Goal: Transaction & Acquisition: Purchase product/service

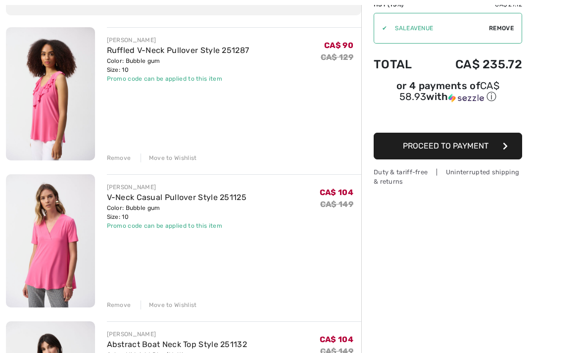
scroll to position [104, 0]
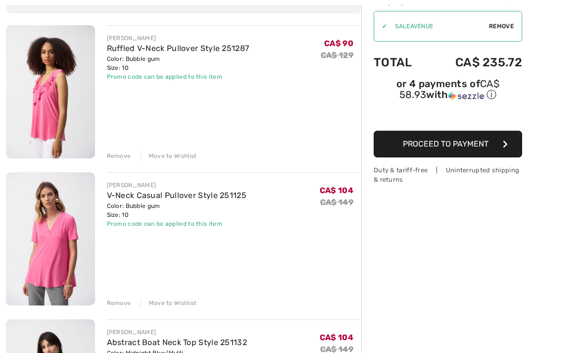
click at [73, 241] on img at bounding box center [50, 239] width 89 height 133
click at [76, 208] on img at bounding box center [50, 239] width 89 height 133
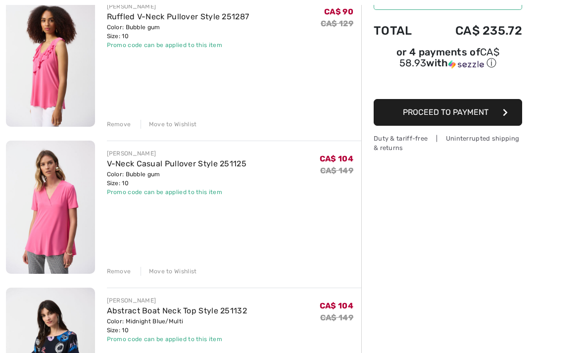
click at [142, 166] on link "V-Neck Casual Pullover Style 251125" at bounding box center [177, 163] width 140 height 9
click at [69, 222] on img at bounding box center [50, 207] width 89 height 133
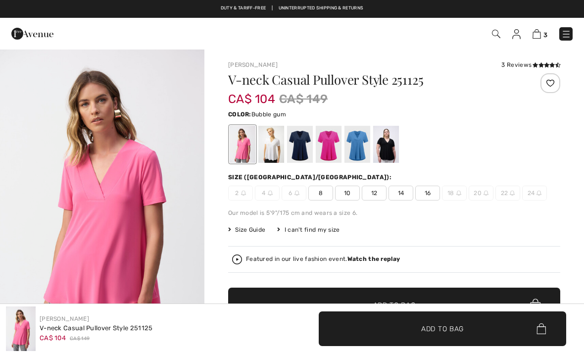
checkbox input "true"
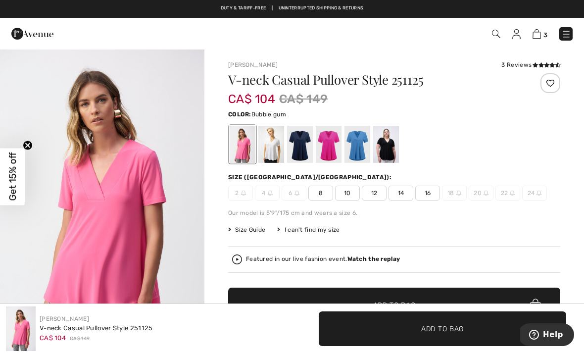
click at [394, 145] on div at bounding box center [386, 144] width 26 height 37
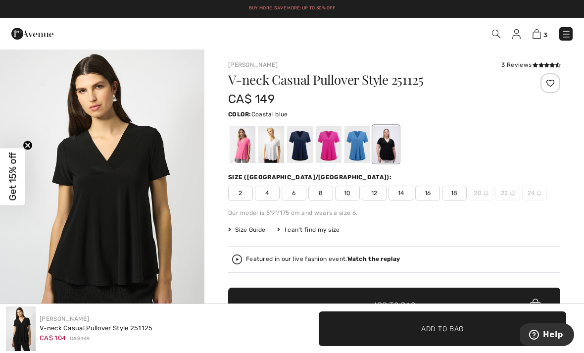
click at [363, 144] on div at bounding box center [358, 144] width 26 height 37
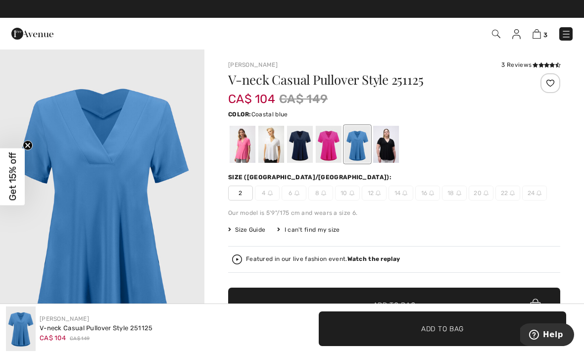
click at [334, 147] on div at bounding box center [329, 144] width 26 height 37
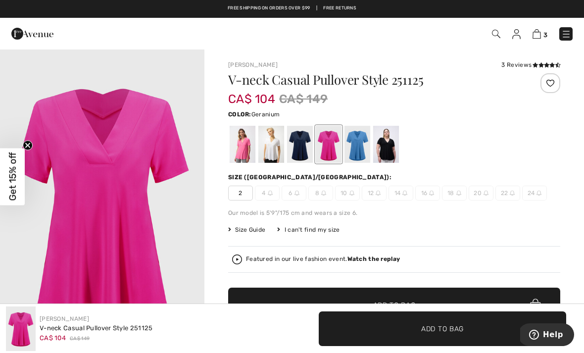
click at [307, 147] on div at bounding box center [300, 144] width 26 height 37
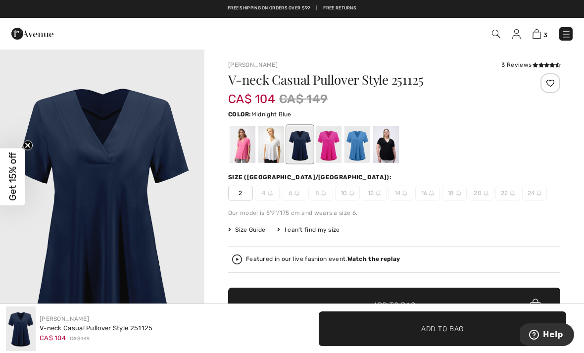
click at [275, 144] on div at bounding box center [271, 144] width 26 height 37
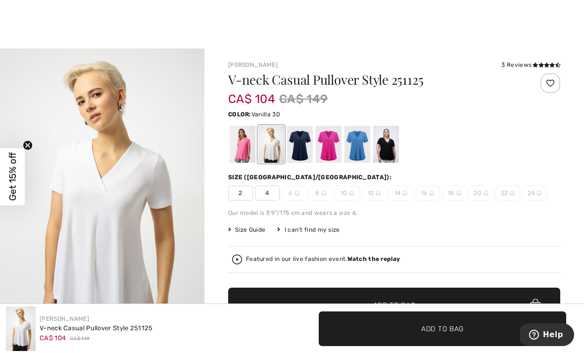
click at [246, 141] on div at bounding box center [243, 144] width 26 height 37
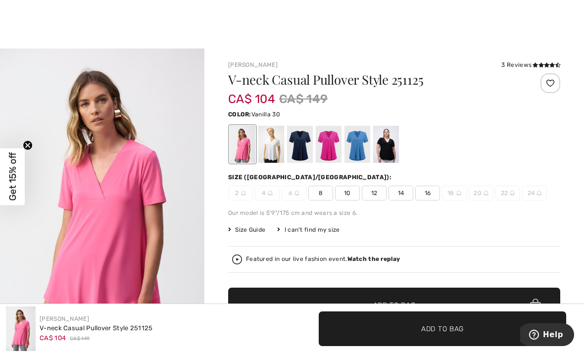
click at [278, 148] on div at bounding box center [271, 144] width 26 height 37
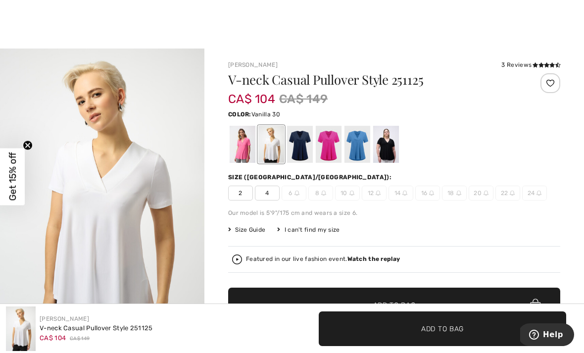
click at [279, 147] on div at bounding box center [271, 144] width 26 height 37
click at [249, 147] on div at bounding box center [243, 144] width 26 height 37
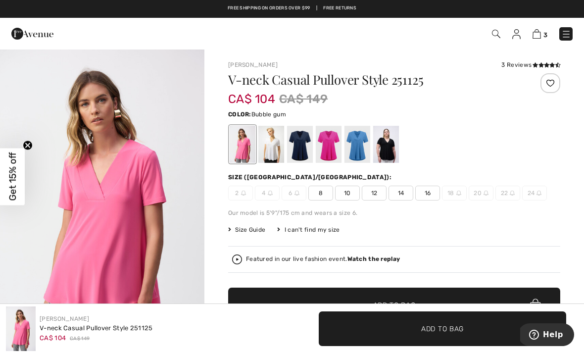
click at [540, 32] on img at bounding box center [537, 33] width 8 height 9
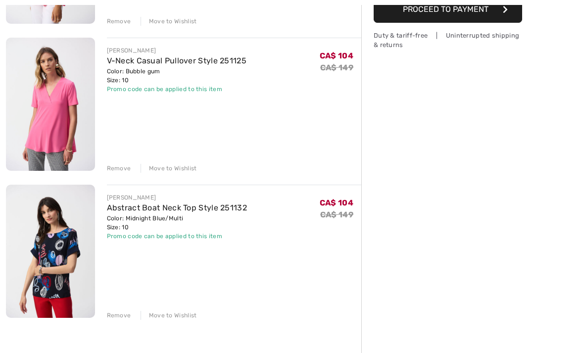
scroll to position [239, 0]
click at [127, 312] on div "Remove" at bounding box center [119, 315] width 24 height 9
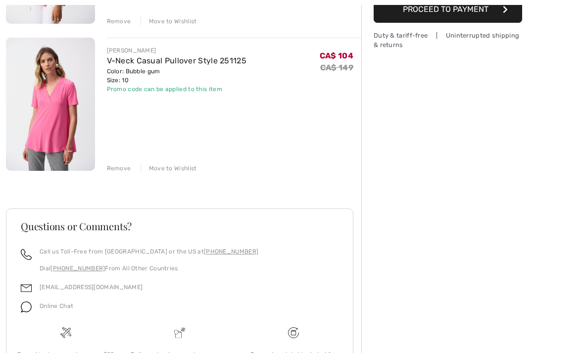
click at [125, 166] on div "Remove" at bounding box center [119, 168] width 24 height 9
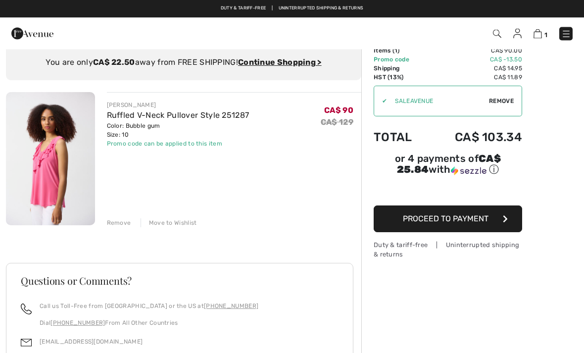
scroll to position [27, 0]
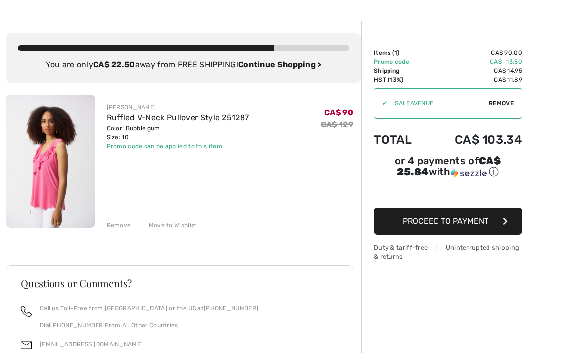
click at [120, 221] on div "Remove" at bounding box center [119, 225] width 24 height 9
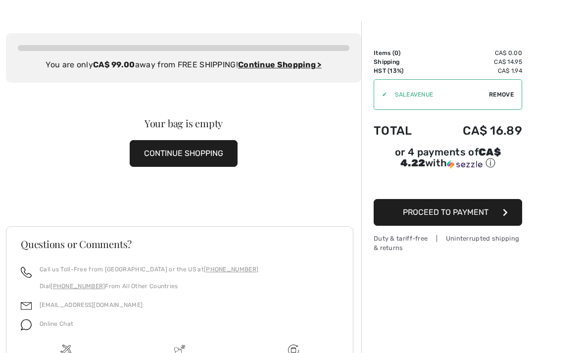
scroll to position [0, 0]
